Goal: Use online tool/utility: Utilize a website feature to perform a specific function

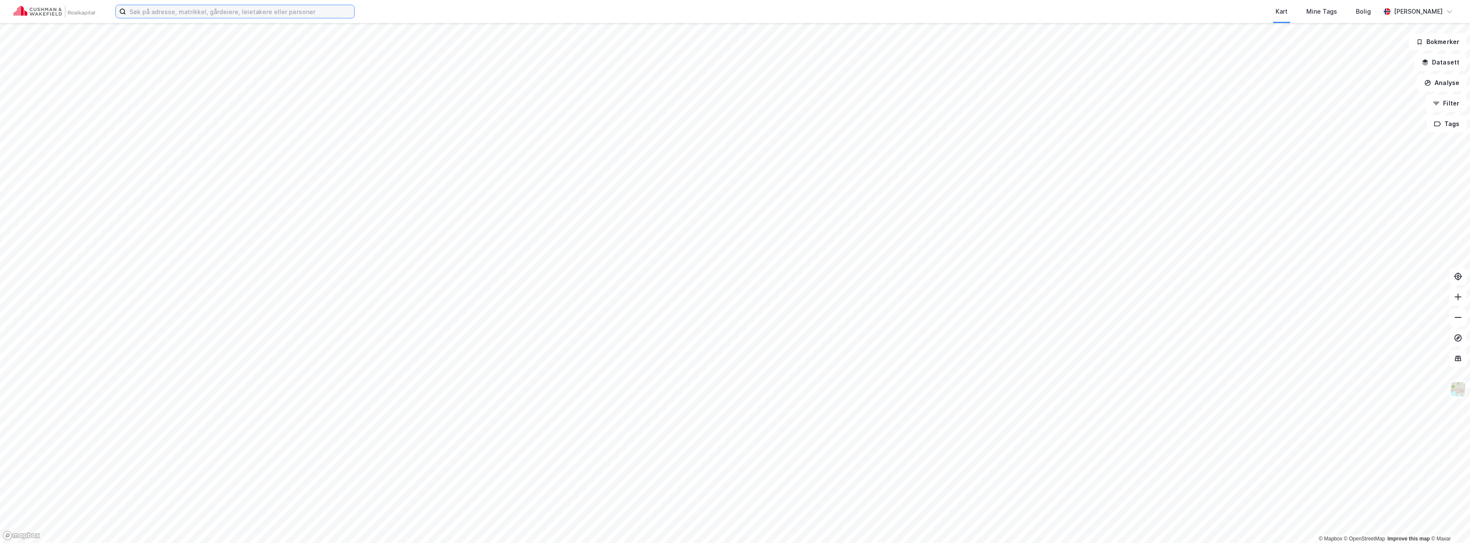
click at [293, 12] on input at bounding box center [240, 11] width 228 height 13
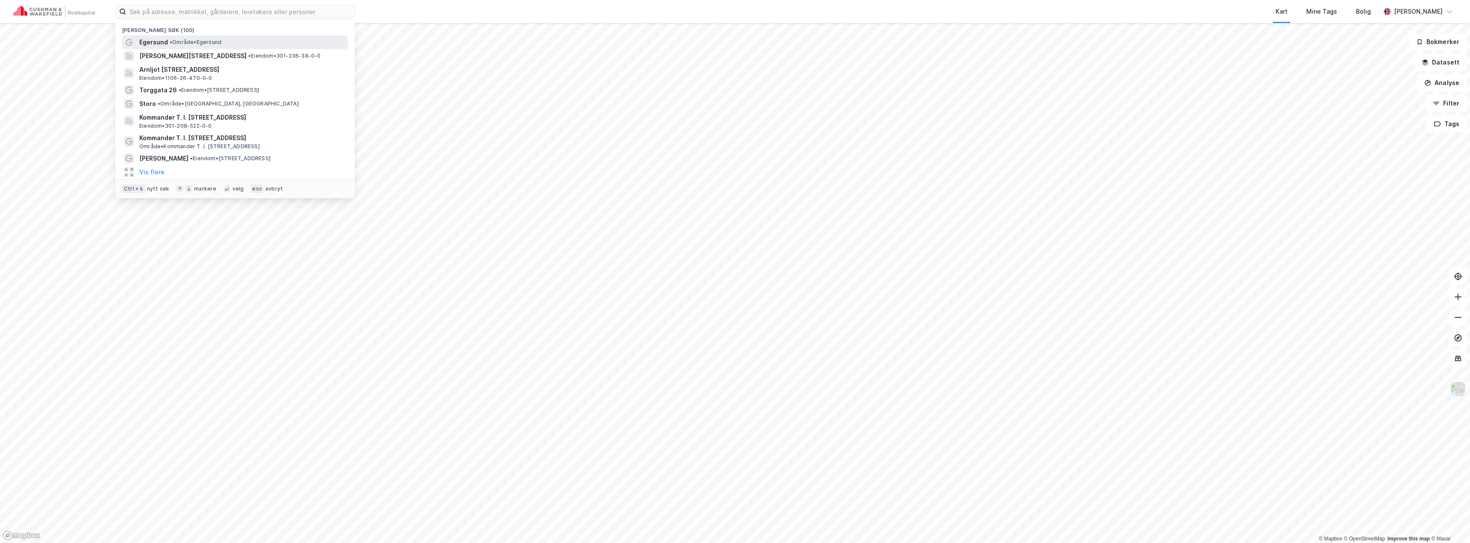
click at [220, 43] on span "• Område • [GEOGRAPHIC_DATA]" at bounding box center [196, 42] width 52 height 7
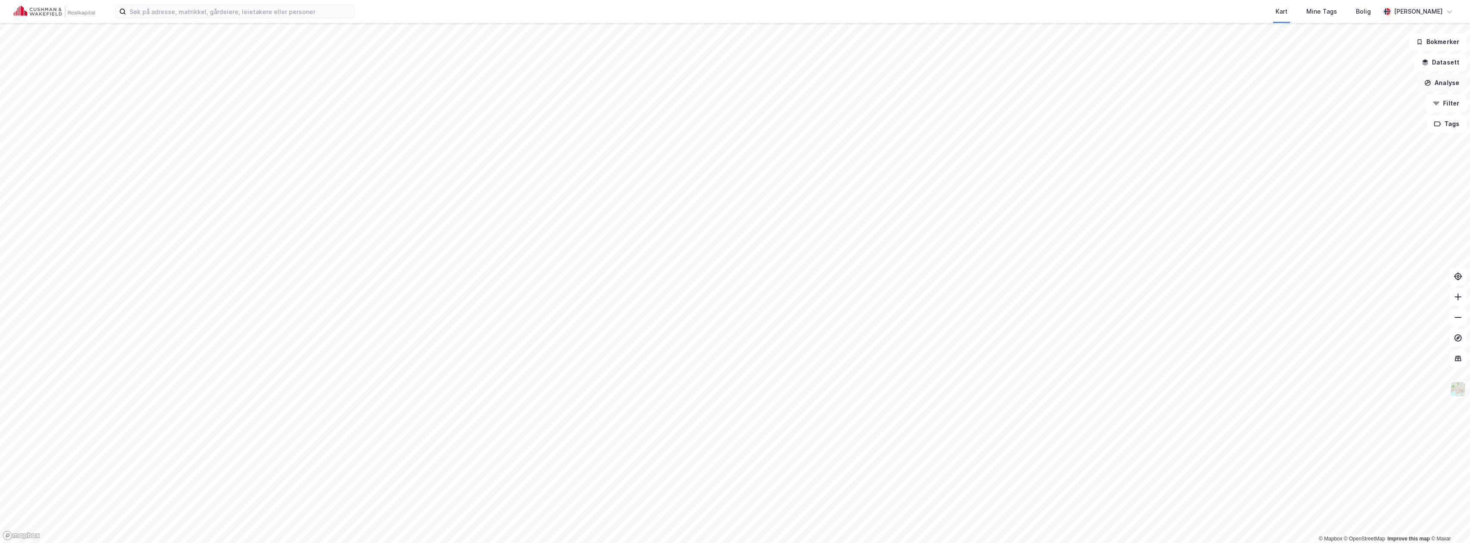
click at [1444, 80] on button "Analyse" at bounding box center [1442, 82] width 50 height 17
click at [1364, 85] on div "Mål avstand" at bounding box center [1367, 83] width 74 height 7
